Goal: Task Accomplishment & Management: Use online tool/utility

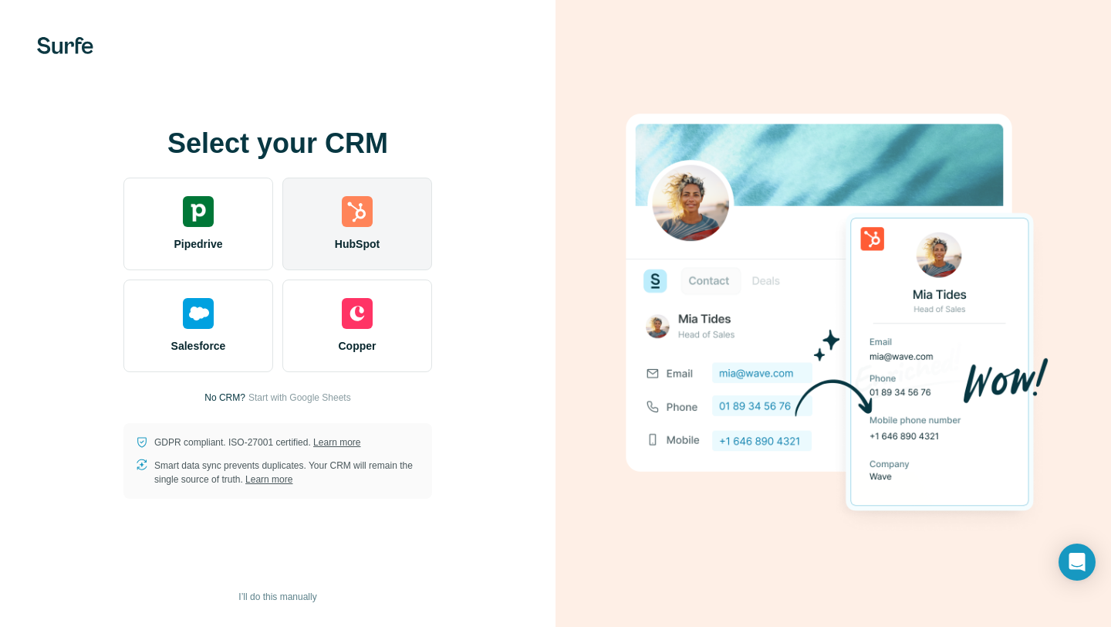
click at [360, 255] on div "HubSpot" at bounding box center [357, 223] width 150 height 93
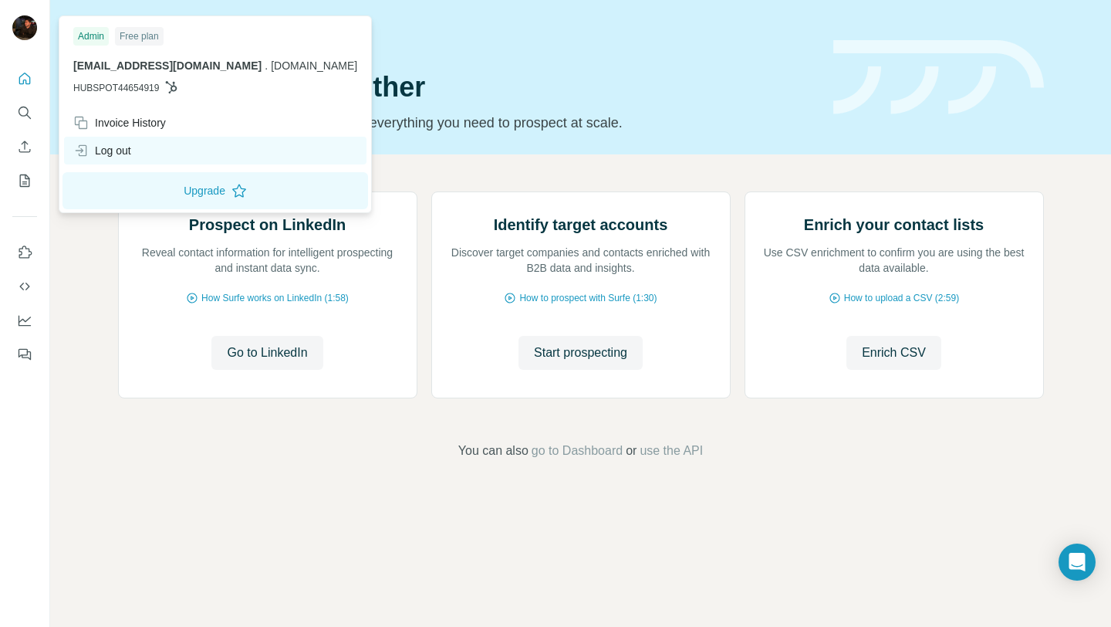
click at [83, 150] on icon at bounding box center [80, 150] width 15 height 15
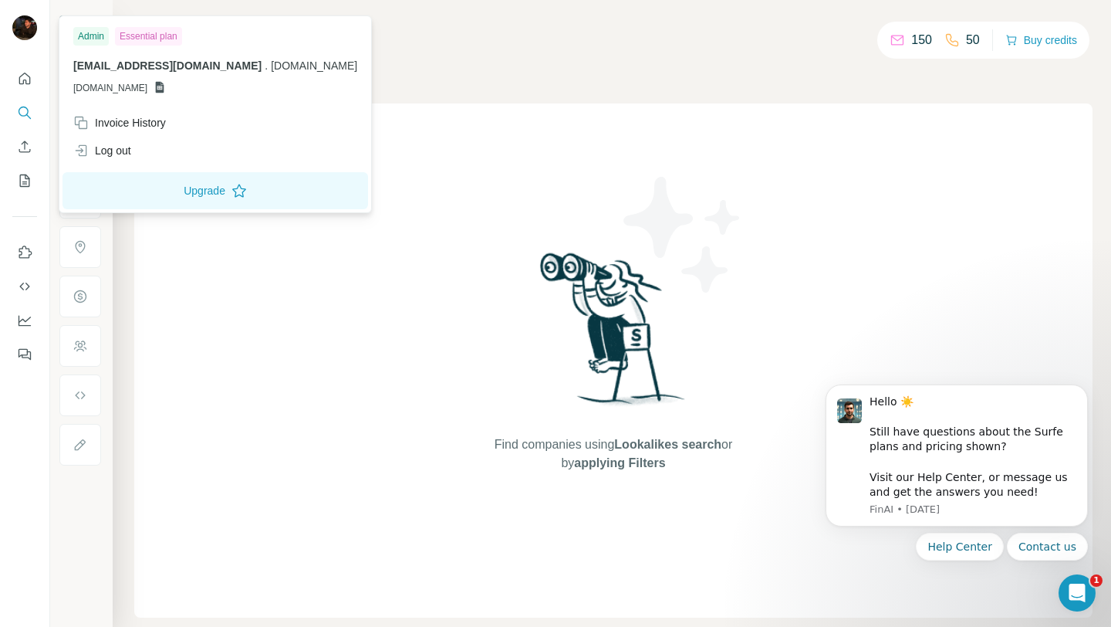
click at [28, 30] on img at bounding box center [24, 27] width 25 height 25
click at [612, 247] on div "Find companies using Lookalikes search or by applying Filters" at bounding box center [614, 360] width 278 height 514
click at [19, 29] on img at bounding box center [24, 27] width 25 height 25
click at [393, 245] on div "Find companies using Lookalikes search or by applying Filters" at bounding box center [613, 360] width 958 height 514
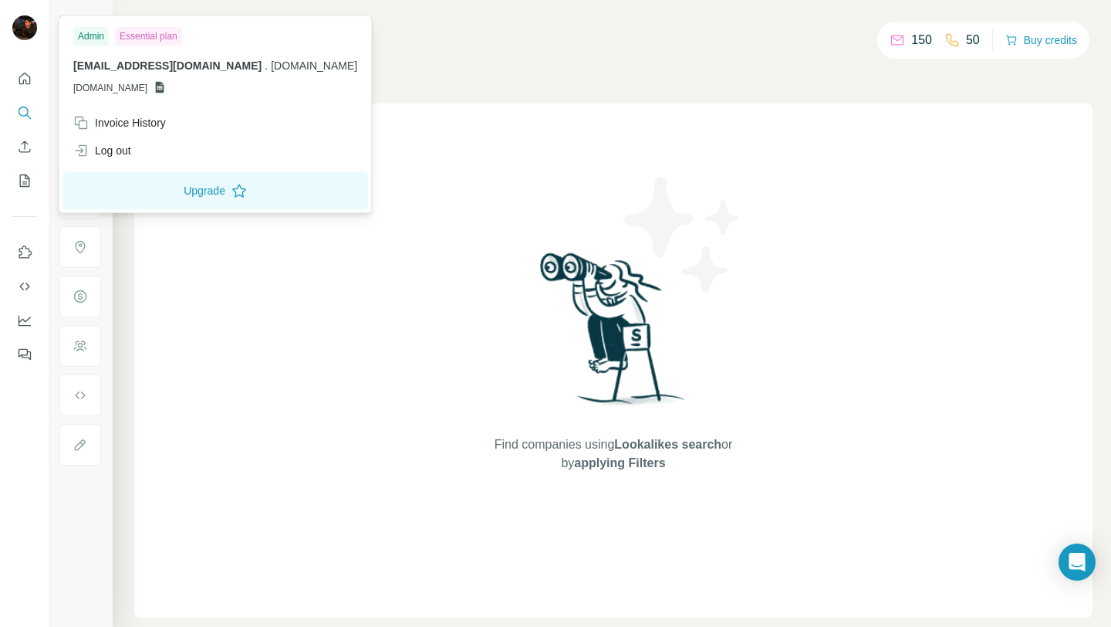
click at [27, 30] on img at bounding box center [24, 27] width 25 height 25
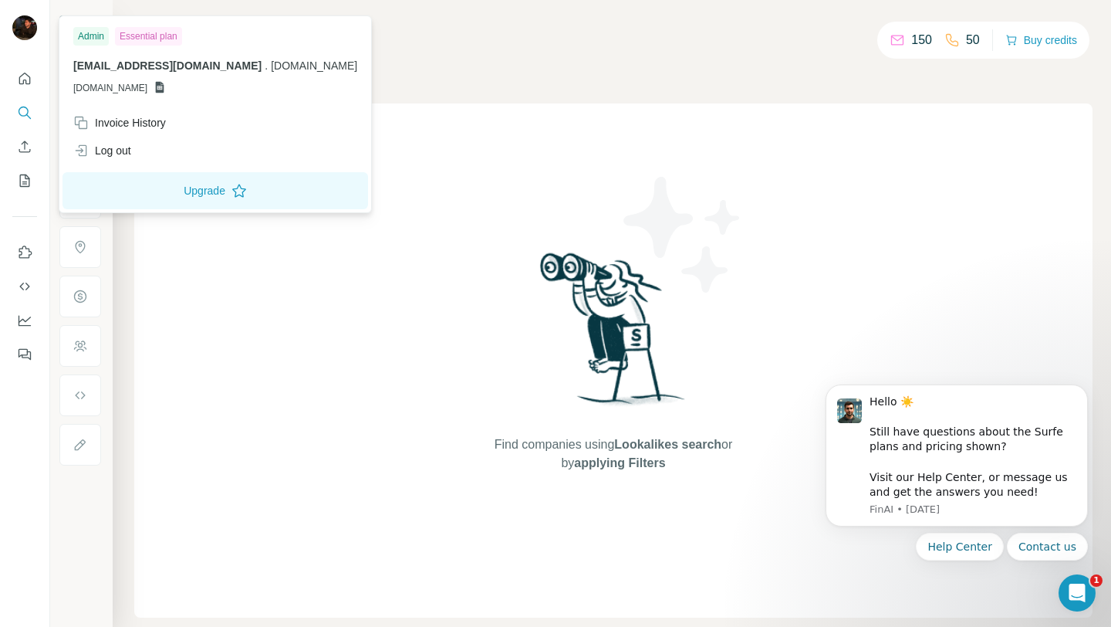
click at [408, 203] on div "Find companies using Lookalikes search or by applying Filters" at bounding box center [613, 360] width 958 height 514
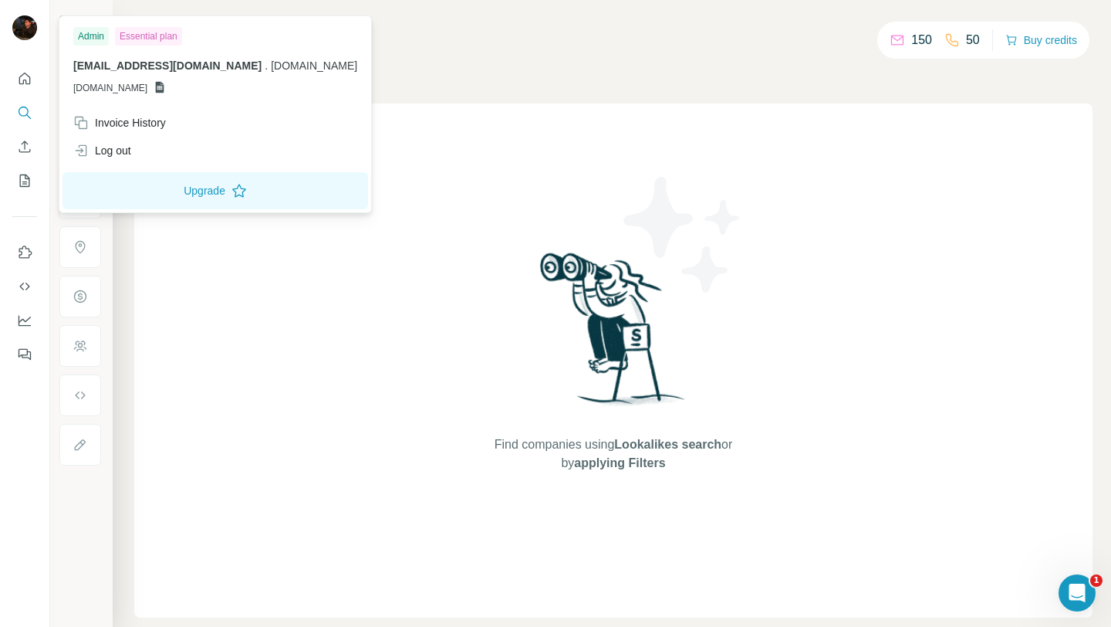
click at [316, 163] on div "Find companies using Lookalikes search or by applying Filters" at bounding box center [613, 360] width 958 height 514
click at [29, 35] on img at bounding box center [24, 27] width 25 height 25
click at [481, 172] on div "Find companies using Lookalikes search or by applying Filters" at bounding box center [614, 360] width 278 height 514
